Goal: Use online tool/utility: Utilize a website feature to perform a specific function

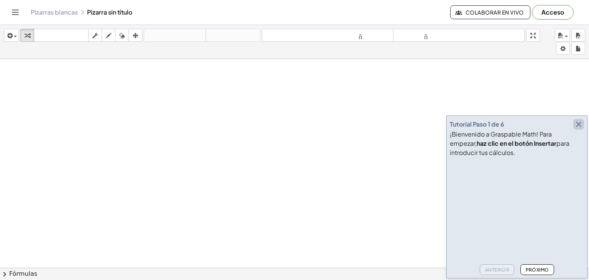
click at [581, 124] on icon "button" at bounding box center [578, 124] width 9 height 9
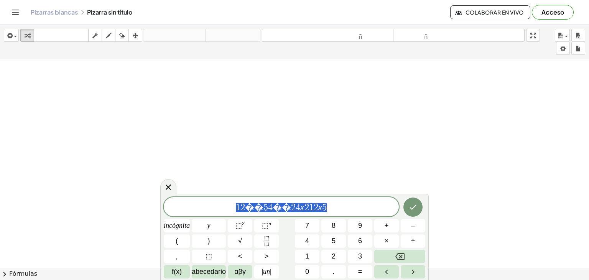
drag, startPoint x: 317, startPoint y: 206, endPoint x: 246, endPoint y: 209, distance: 71.4
click at [246, 209] on span "1 2 � � 5 4 � � 2 4 x 2 1 2 x 5 ​" at bounding box center [281, 207] width 235 height 11
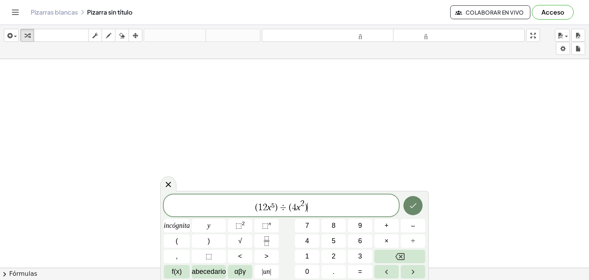
click at [410, 203] on icon "Hecho" at bounding box center [413, 205] width 9 height 9
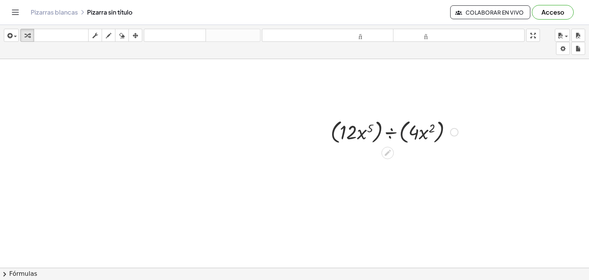
click at [401, 130] on div at bounding box center [394, 131] width 135 height 29
click at [386, 134] on div at bounding box center [394, 131] width 135 height 29
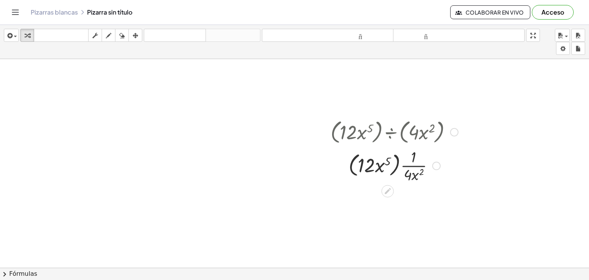
click at [376, 163] on div at bounding box center [394, 165] width 135 height 38
click at [421, 162] on div at bounding box center [394, 165] width 135 height 38
click at [388, 169] on div at bounding box center [394, 165] width 135 height 38
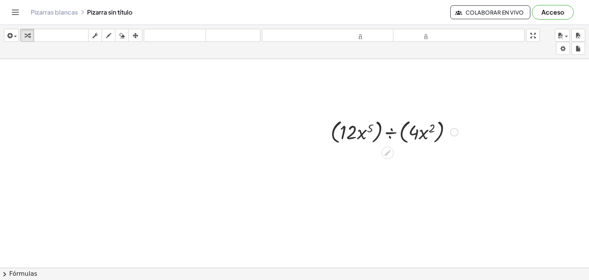
click at [391, 131] on div at bounding box center [394, 131] width 135 height 29
click at [385, 134] on div at bounding box center [394, 131] width 135 height 29
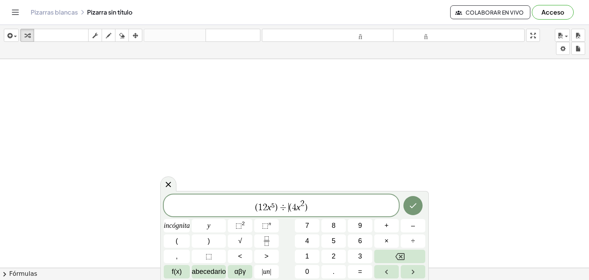
click at [288, 213] on div "( 1 2 x ⁵ ) ÷ ​ ( 4 x 2 )" at bounding box center [281, 206] width 235 height 22
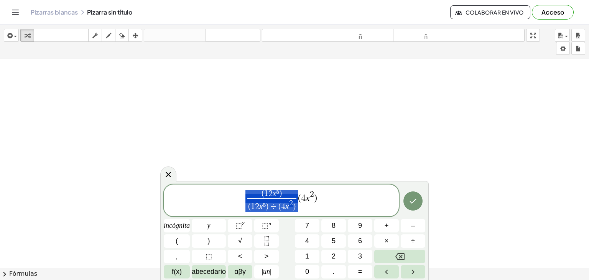
drag, startPoint x: 276, startPoint y: 208, endPoint x: 231, endPoint y: 212, distance: 44.7
click at [231, 212] on span "​ ( 1 2 x ⁵ ) ( 1 2 x ⁵ ) ÷ ( 4 x 2 ) ​ ( 4 x 2 )" at bounding box center [281, 201] width 235 height 24
drag, startPoint x: 277, startPoint y: 209, endPoint x: 247, endPoint y: 211, distance: 29.6
drag, startPoint x: 308, startPoint y: 197, endPoint x: 284, endPoint y: 200, distance: 24.4
click at [284, 200] on span "( 1 2 x ⁵ ) ( 4 x 2 ) ​ ( 4 x 2 )" at bounding box center [281, 201] width 235 height 24
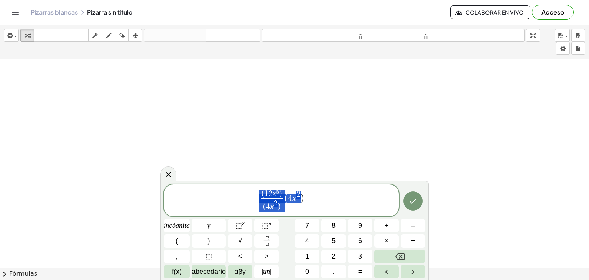
drag, startPoint x: 284, startPoint y: 200, endPoint x: 301, endPoint y: 198, distance: 17.4
click at [414, 195] on button "Hecho" at bounding box center [413, 200] width 19 height 19
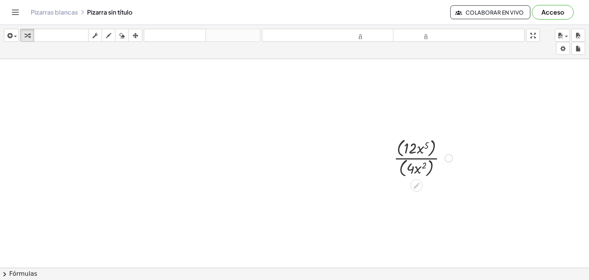
click at [411, 163] on div at bounding box center [423, 157] width 66 height 43
click at [418, 190] on div at bounding box center [417, 186] width 12 height 12
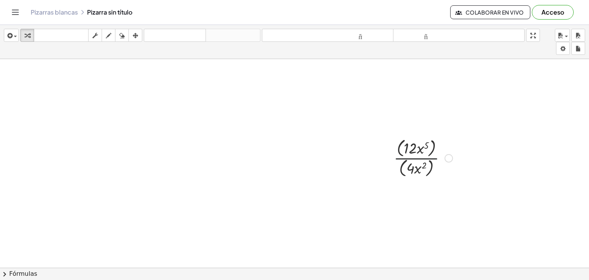
click at [411, 159] on div at bounding box center [423, 157] width 66 height 43
click at [416, 158] on div at bounding box center [423, 157] width 66 height 43
click at [404, 151] on div at bounding box center [423, 157] width 66 height 43
click at [429, 211] on div at bounding box center [423, 199] width 66 height 41
click at [416, 197] on div at bounding box center [423, 199] width 66 height 38
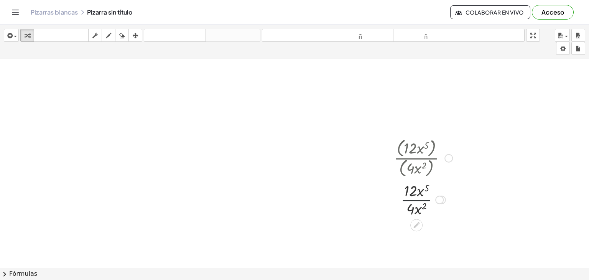
click at [416, 201] on div at bounding box center [423, 199] width 66 height 38
click at [419, 206] on div at bounding box center [423, 199] width 66 height 38
click at [420, 192] on div at bounding box center [423, 199] width 66 height 38
click at [409, 194] on div at bounding box center [423, 199] width 66 height 38
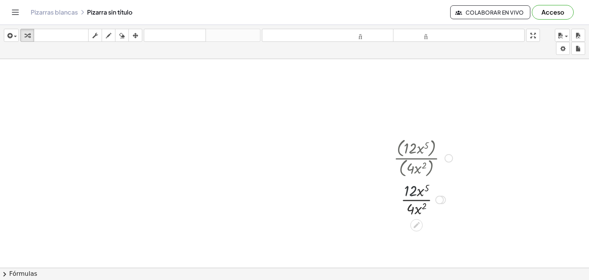
click at [409, 194] on div at bounding box center [423, 199] width 66 height 38
click at [417, 221] on icon at bounding box center [417, 225] width 8 height 8
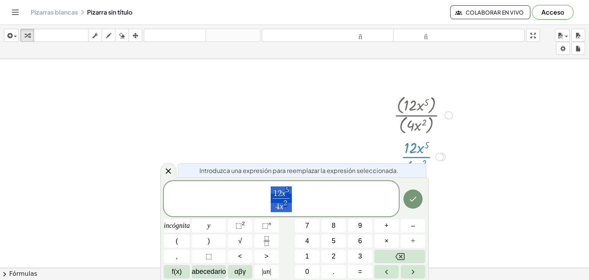
scroll to position [45, 0]
click at [416, 206] on button "Hecho" at bounding box center [413, 199] width 19 height 19
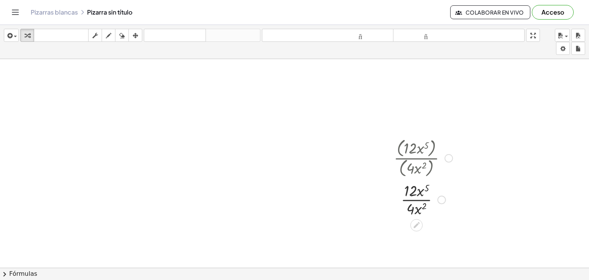
scroll to position [0, 0]
click at [441, 196] on div at bounding box center [439, 200] width 8 height 8
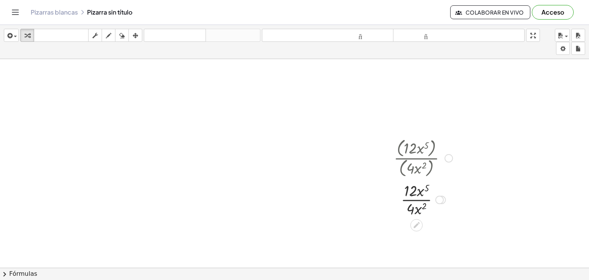
click at [420, 206] on div at bounding box center [423, 199] width 66 height 38
click at [414, 208] on div at bounding box center [423, 199] width 66 height 38
click at [417, 201] on div at bounding box center [423, 199] width 66 height 38
click at [417, 197] on div at bounding box center [423, 199] width 66 height 38
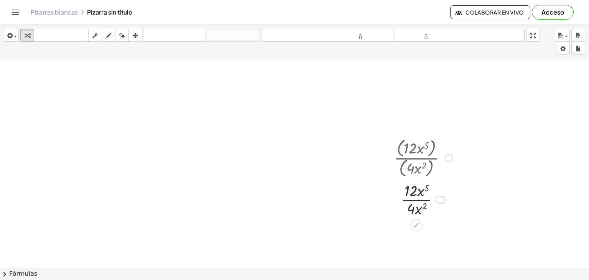
click at [423, 183] on div at bounding box center [423, 199] width 66 height 38
drag, startPoint x: 421, startPoint y: 189, endPoint x: 421, endPoint y: 197, distance: 8.1
click at [421, 197] on div at bounding box center [423, 199] width 66 height 38
drag, startPoint x: 419, startPoint y: 207, endPoint x: 422, endPoint y: 195, distance: 12.7
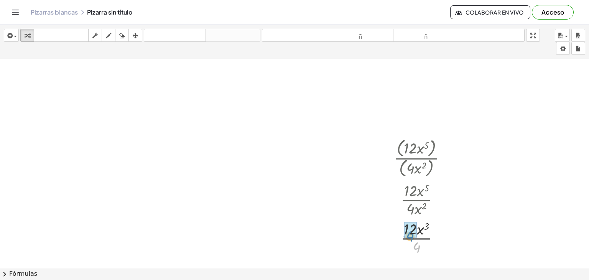
drag, startPoint x: 419, startPoint y: 243, endPoint x: 412, endPoint y: 231, distance: 13.4
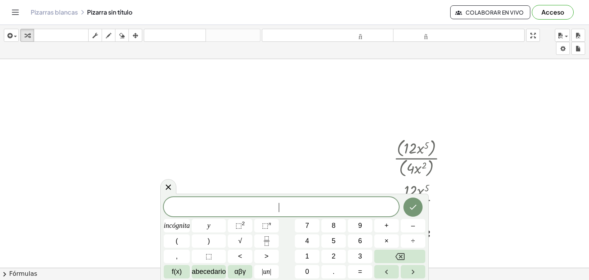
click at [252, 203] on span "​" at bounding box center [281, 207] width 235 height 11
click at [264, 237] on icon "Fracción" at bounding box center [267, 241] width 10 height 10
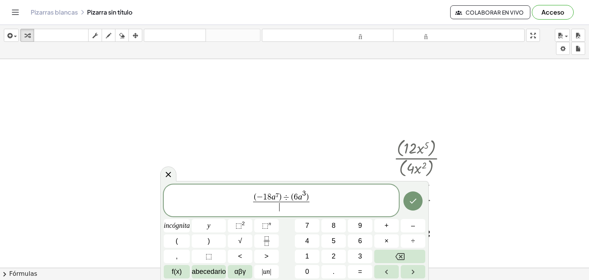
click at [287, 204] on span "​" at bounding box center [281, 207] width 57 height 10
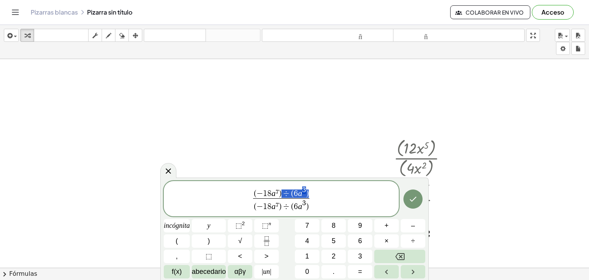
drag, startPoint x: 310, startPoint y: 194, endPoint x: 284, endPoint y: 195, distance: 25.8
click at [284, 195] on span "( − 1 8 a ⁷ ) ÷ ( 6 a 3 )" at bounding box center [281, 192] width 57 height 12
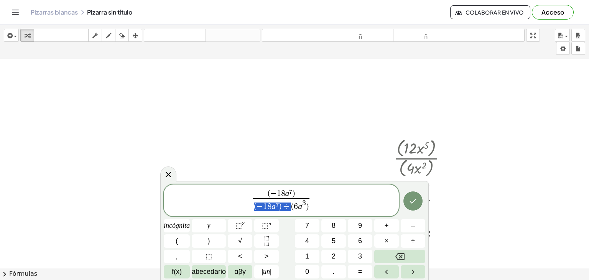
drag, startPoint x: 289, startPoint y: 206, endPoint x: 254, endPoint y: 207, distance: 35.7
click at [410, 198] on icon "Hecho" at bounding box center [413, 200] width 9 height 9
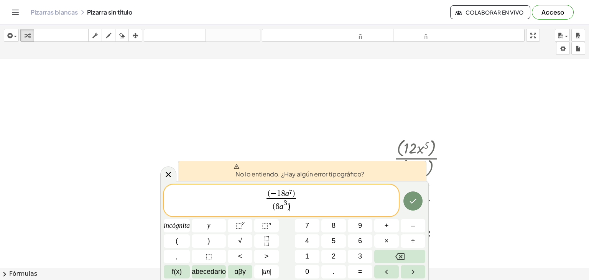
click at [290, 205] on span "( 6 a 3 ) ​" at bounding box center [281, 205] width 29 height 14
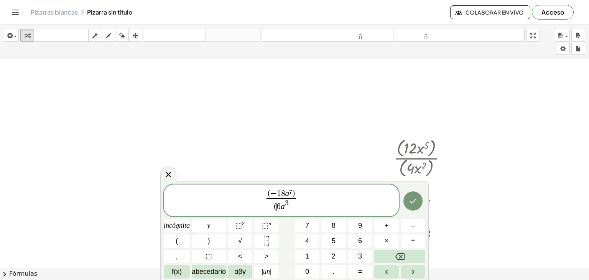
click at [277, 207] on span "6" at bounding box center [279, 207] width 4 height 8
click at [271, 194] on span "−" at bounding box center [273, 194] width 7 height 8
click at [295, 192] on span "− 1 8 a ⁷ ) ​" at bounding box center [281, 194] width 26 height 8
click at [272, 208] on span "​ 6 a 3" at bounding box center [281, 205] width 24 height 14
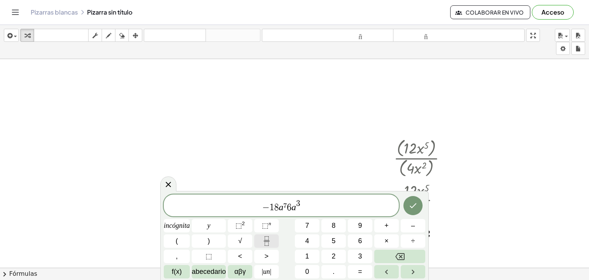
click at [269, 244] on icon "Fracción" at bounding box center [267, 241] width 10 height 10
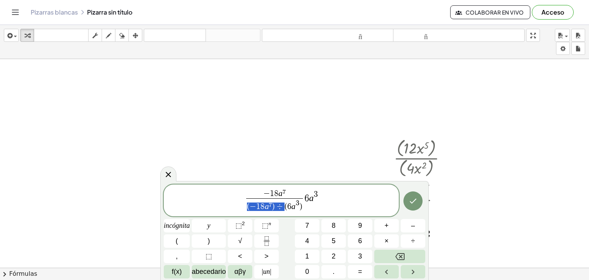
drag, startPoint x: 283, startPoint y: 208, endPoint x: 248, endPoint y: 209, distance: 35.4
drag, startPoint x: 304, startPoint y: 198, endPoint x: 290, endPoint y: 199, distance: 14.2
click at [290, 199] on span "− 1 8 a ⁷ ( 6 a 3 ) ​ 6 a 3" at bounding box center [281, 201] width 235 height 24
click at [289, 204] on span ")" at bounding box center [288, 207] width 3 height 8
click at [292, 204] on span "( 6 a 3 ​ )" at bounding box center [281, 205] width 24 height 14
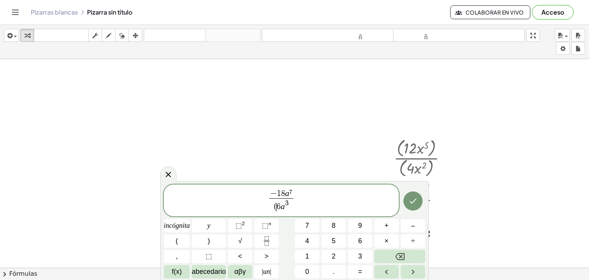
click at [277, 207] on span "6" at bounding box center [279, 207] width 4 height 8
click at [419, 208] on button "Hecho" at bounding box center [413, 200] width 19 height 19
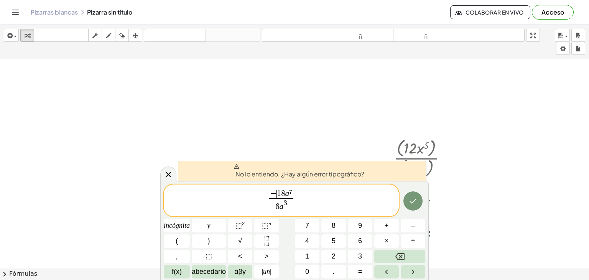
click at [276, 195] on span "−" at bounding box center [273, 194] width 7 height 8
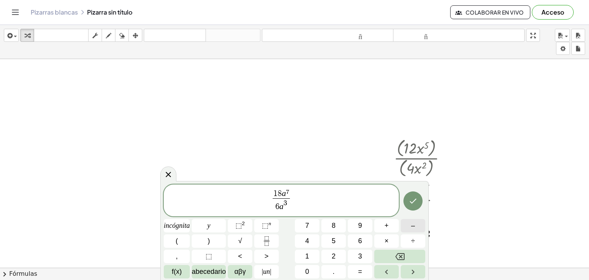
click at [417, 229] on button "–" at bounding box center [413, 225] width 25 height 13
click at [419, 198] on button "Hecho" at bounding box center [413, 200] width 19 height 19
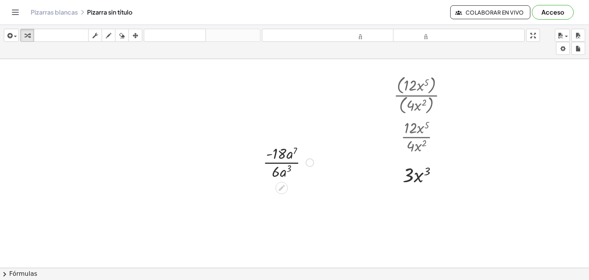
scroll to position [65, 0]
